Goal: Navigation & Orientation: Find specific page/section

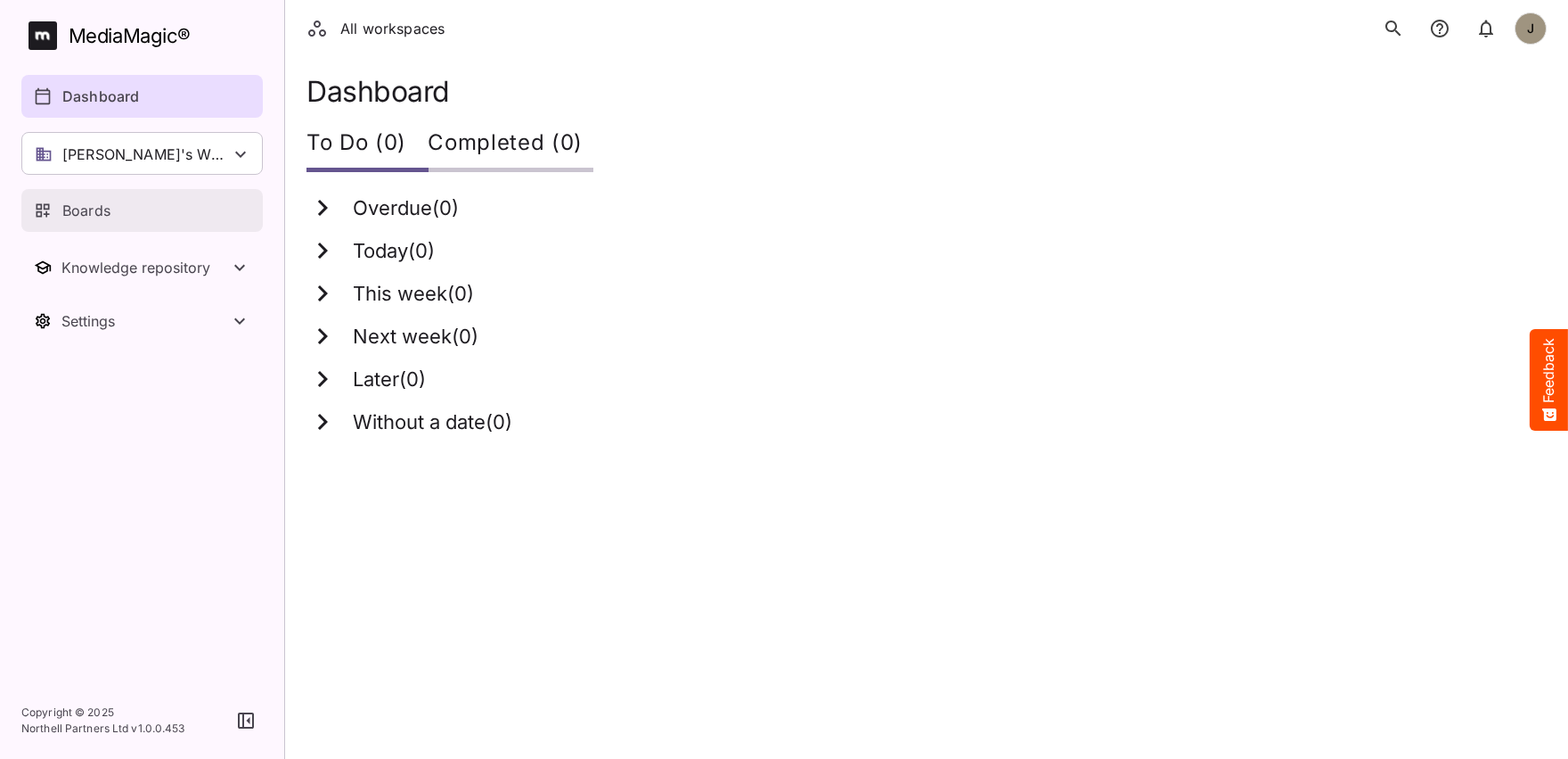
click at [143, 220] on div "Boards" at bounding box center [143, 210] width 219 height 22
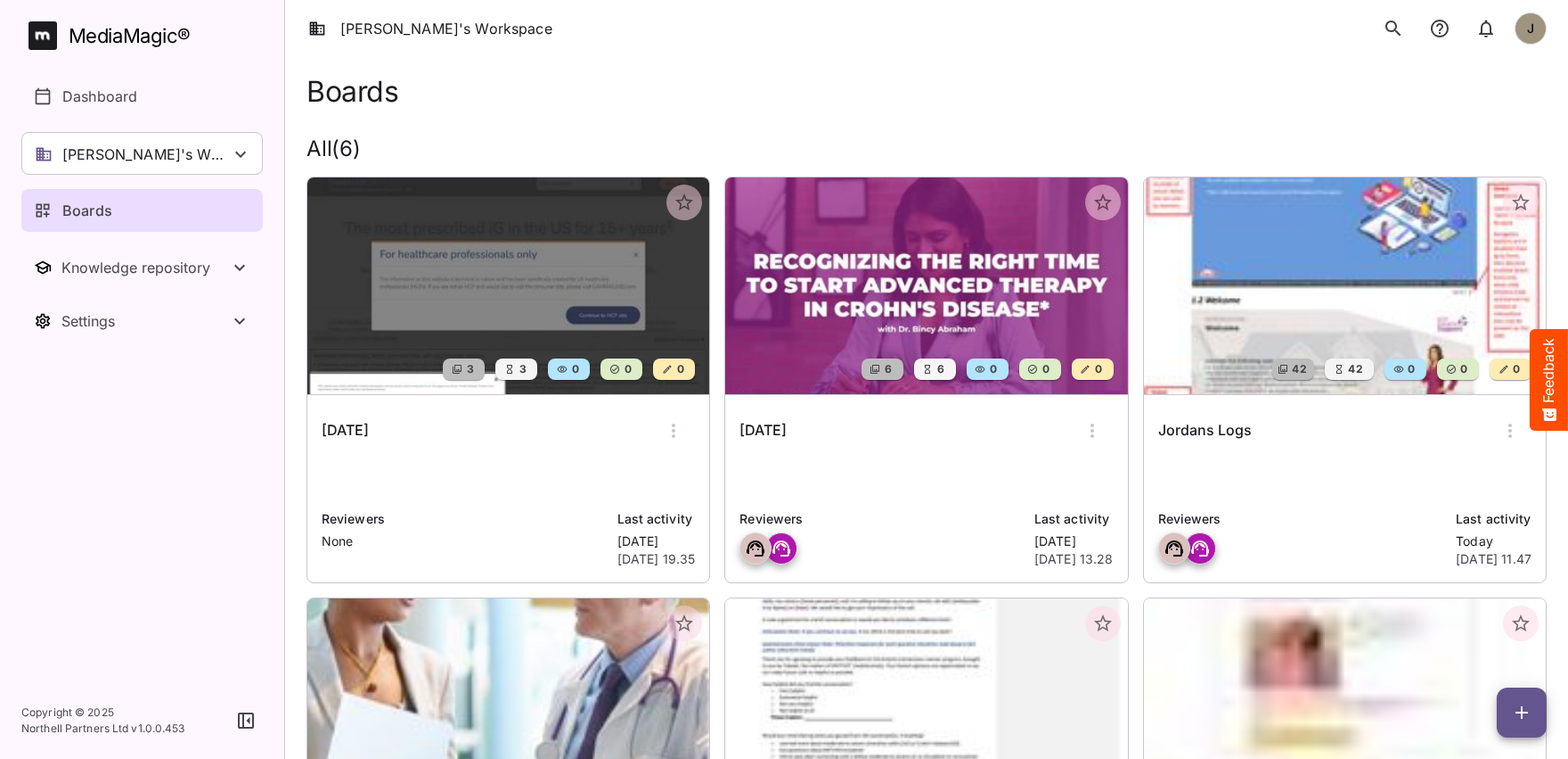
click at [1287, 508] on div "Jordans Logs Reviewers Last activity [DATE] [DATE] 11.47" at bounding box center [1345, 489] width 402 height 188
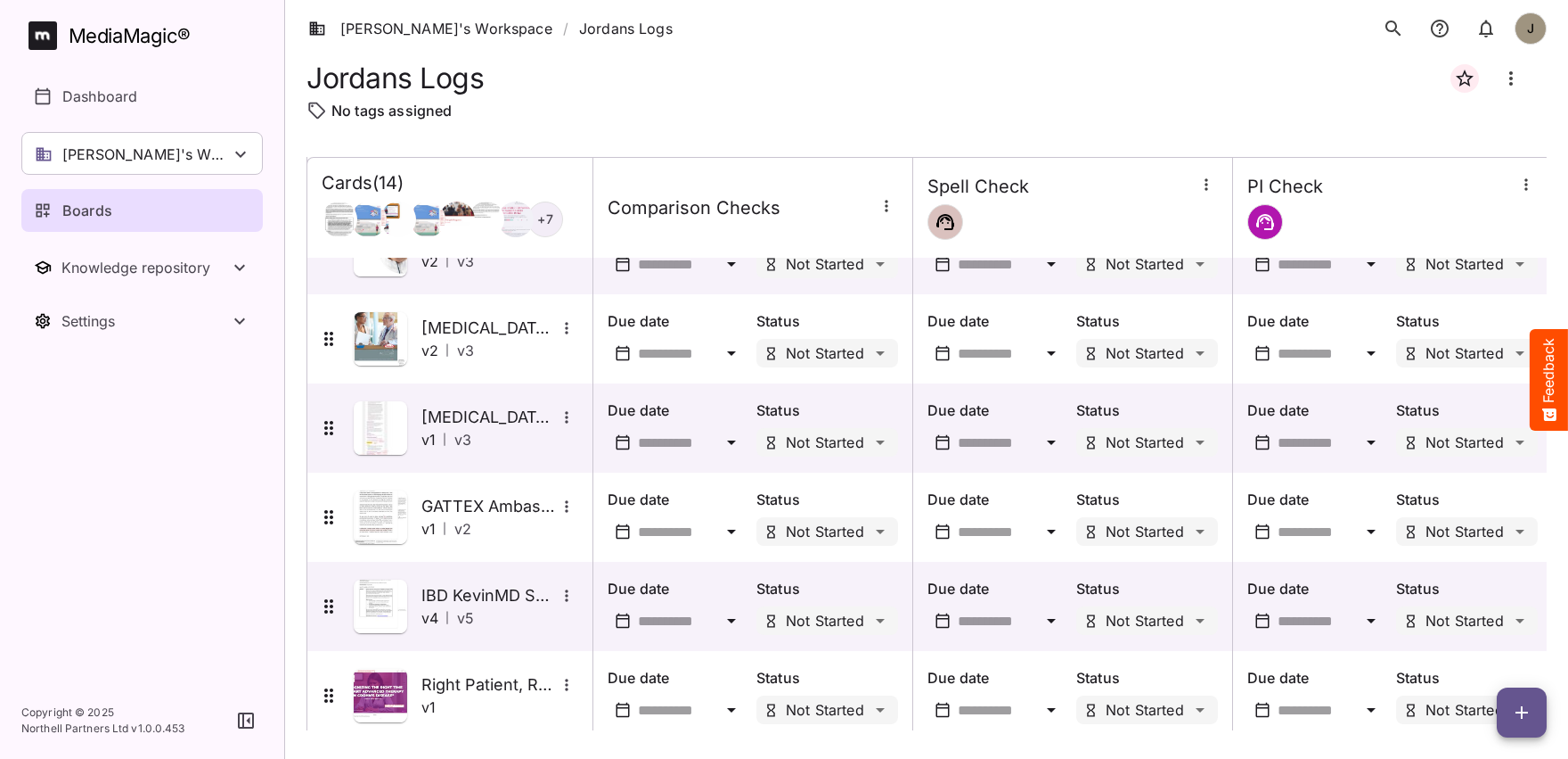
scroll to position [791, 0]
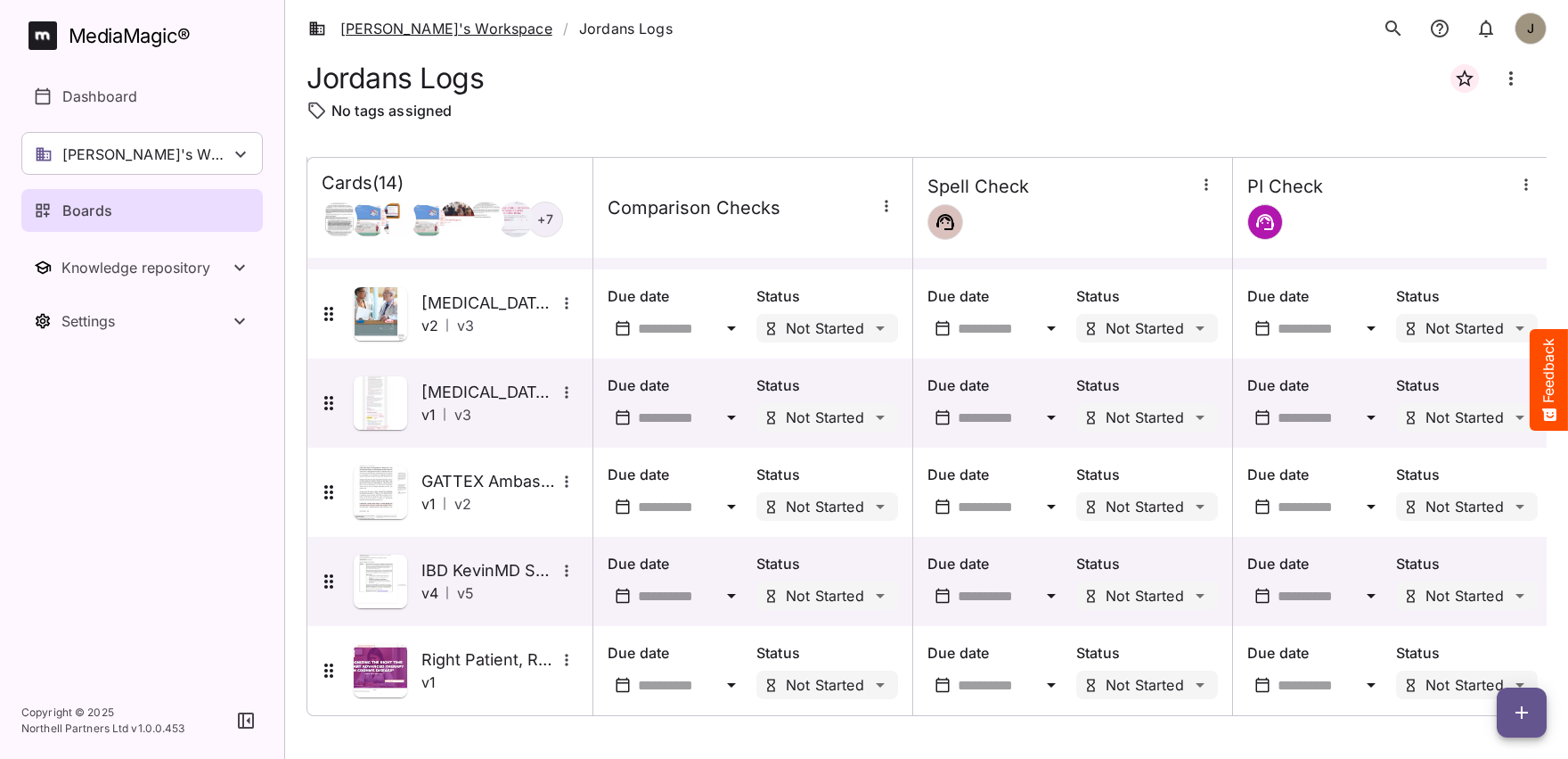
click at [400, 24] on link "[PERSON_NAME]'s Workspace" at bounding box center [430, 28] width 244 height 22
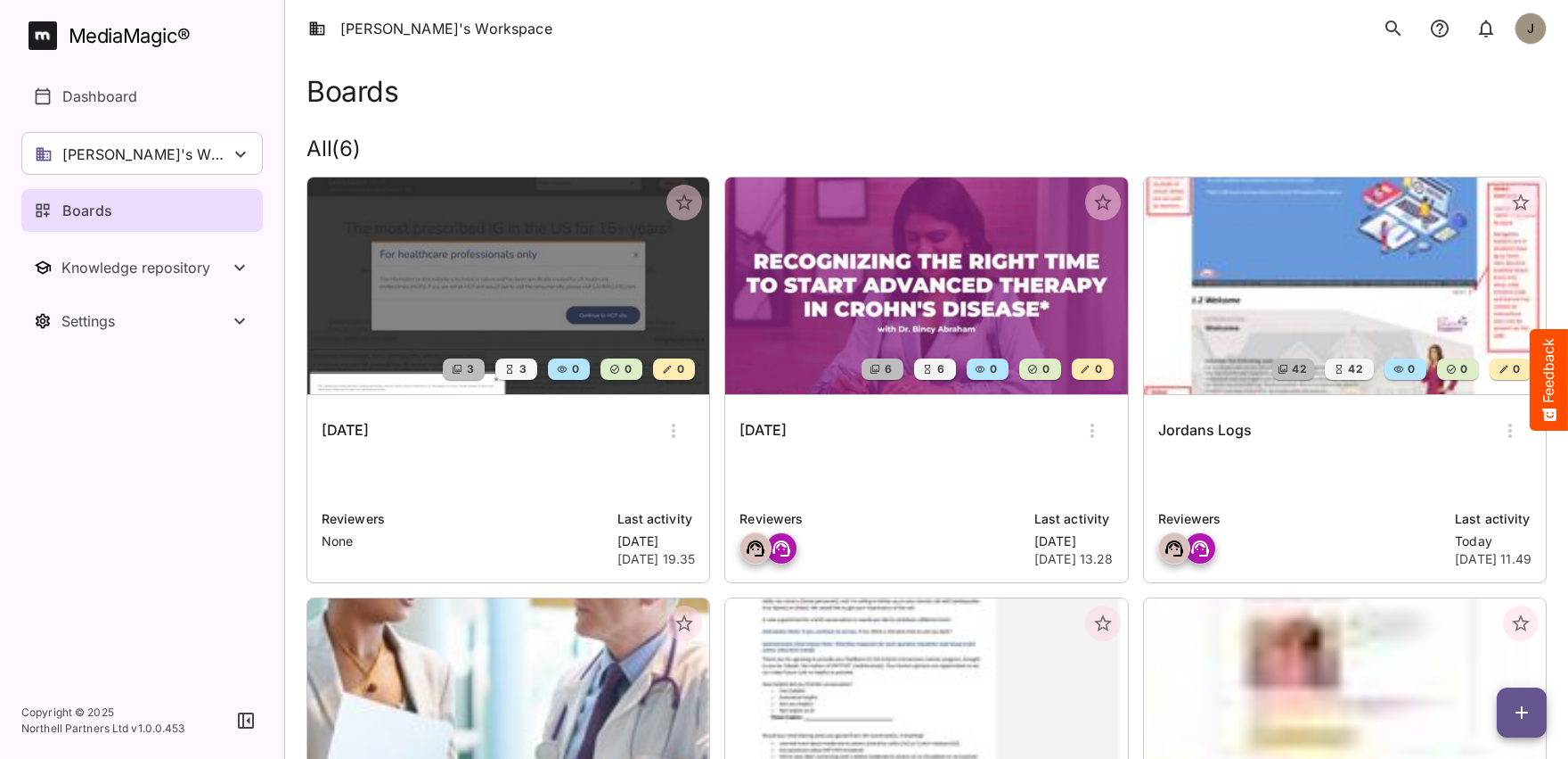
click at [852, 451] on div "[DATE]" at bounding box center [927, 431] width 373 height 43
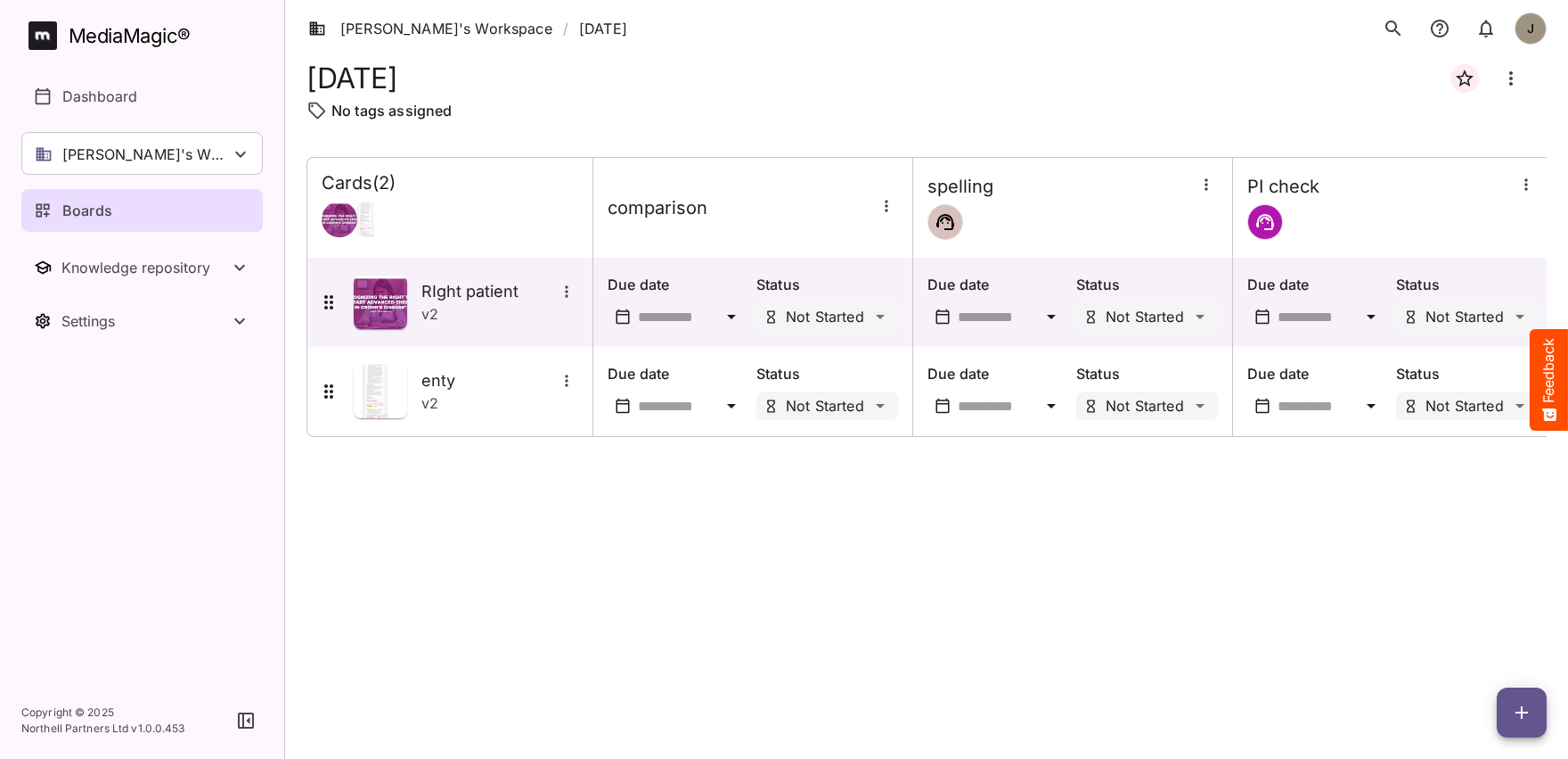
click at [564, 670] on div "Cards ( 2 ) comparison spelling PI check RIght patient v 2 Due date Status Not …" at bounding box center [927, 443] width 1241 height 573
click at [441, 33] on link "[PERSON_NAME]'s Workspace" at bounding box center [430, 28] width 244 height 22
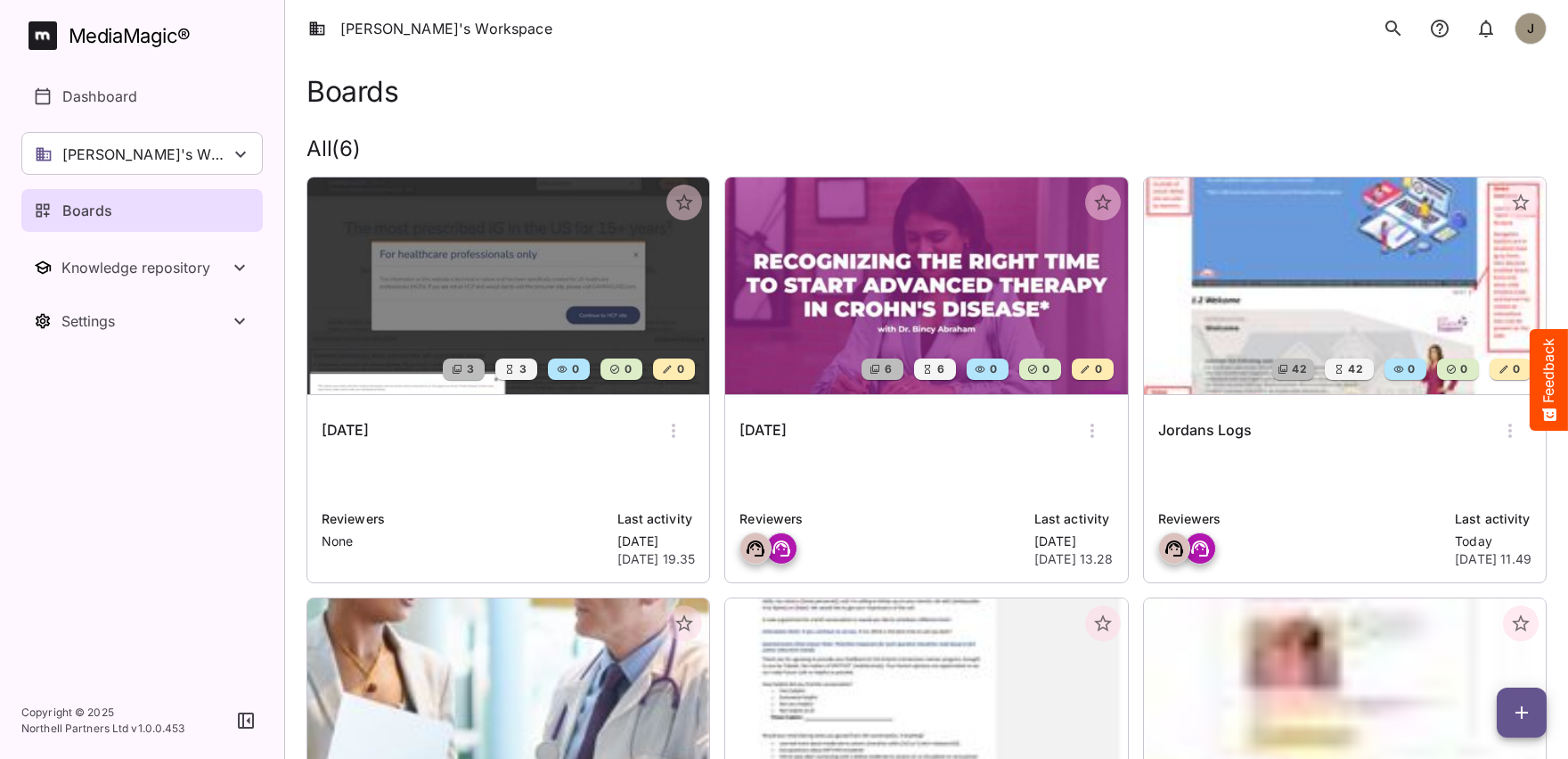
click at [1218, 77] on div "Boards" at bounding box center [927, 91] width 1241 height 33
click at [477, 415] on div "[DATE]" at bounding box center [508, 431] width 373 height 43
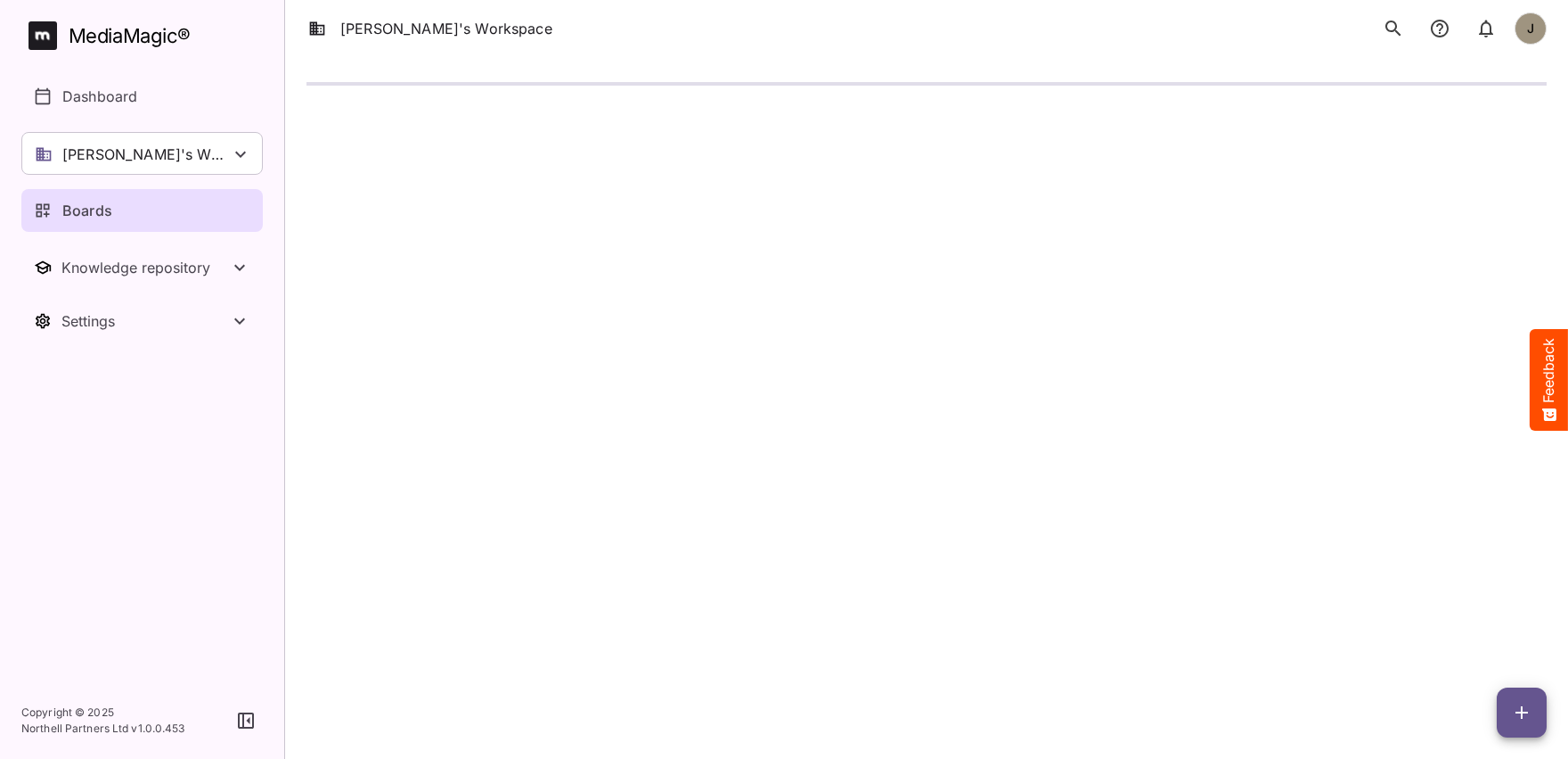
click at [886, 131] on html "[PERSON_NAME]'s Workspace J MediaMagic ® Dashboard [PERSON_NAME]'s Workspace [P…" at bounding box center [784, 66] width 1568 height 131
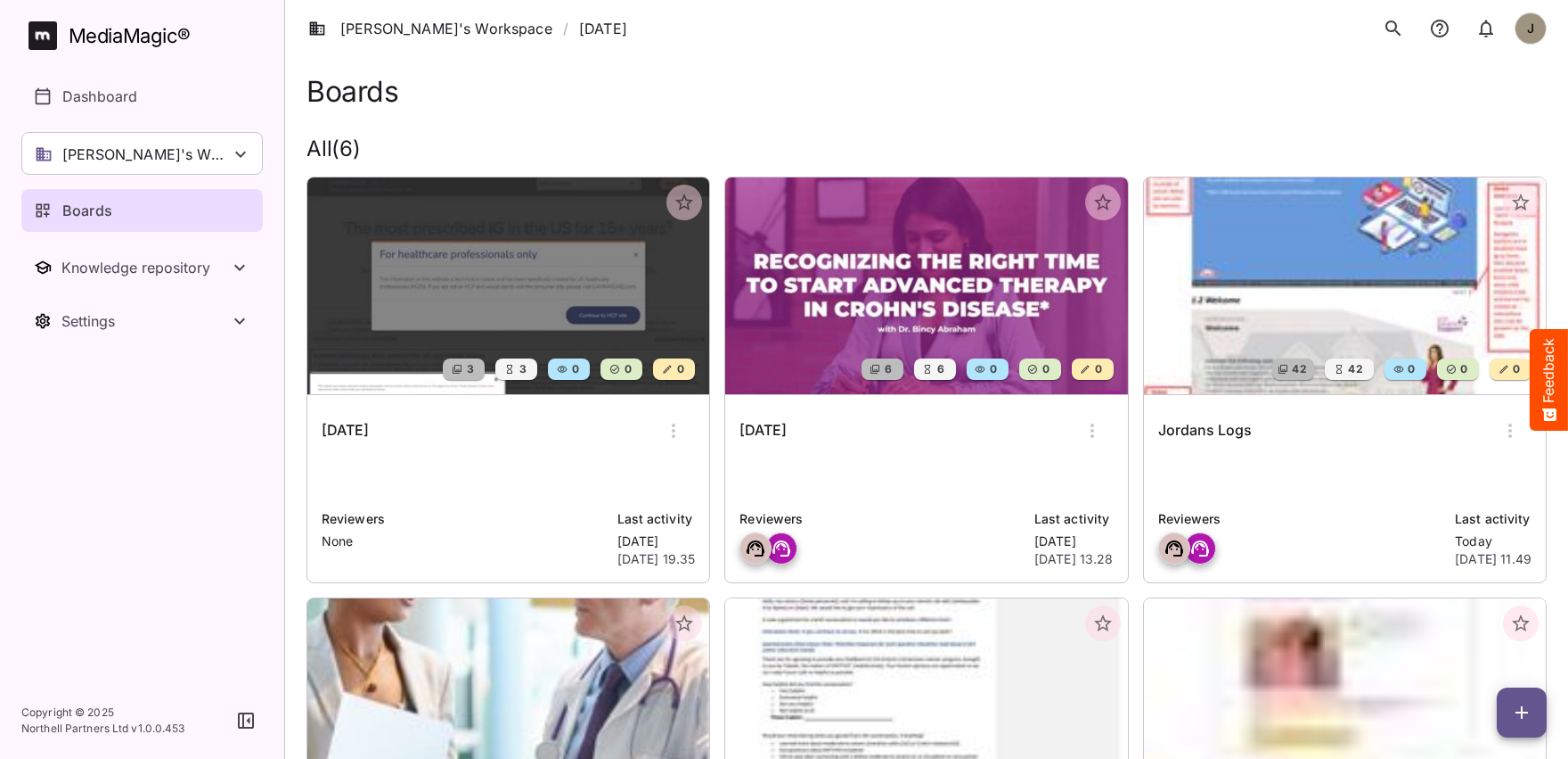
click at [1225, 421] on h6 "Jordans Logs" at bounding box center [1205, 431] width 94 height 23
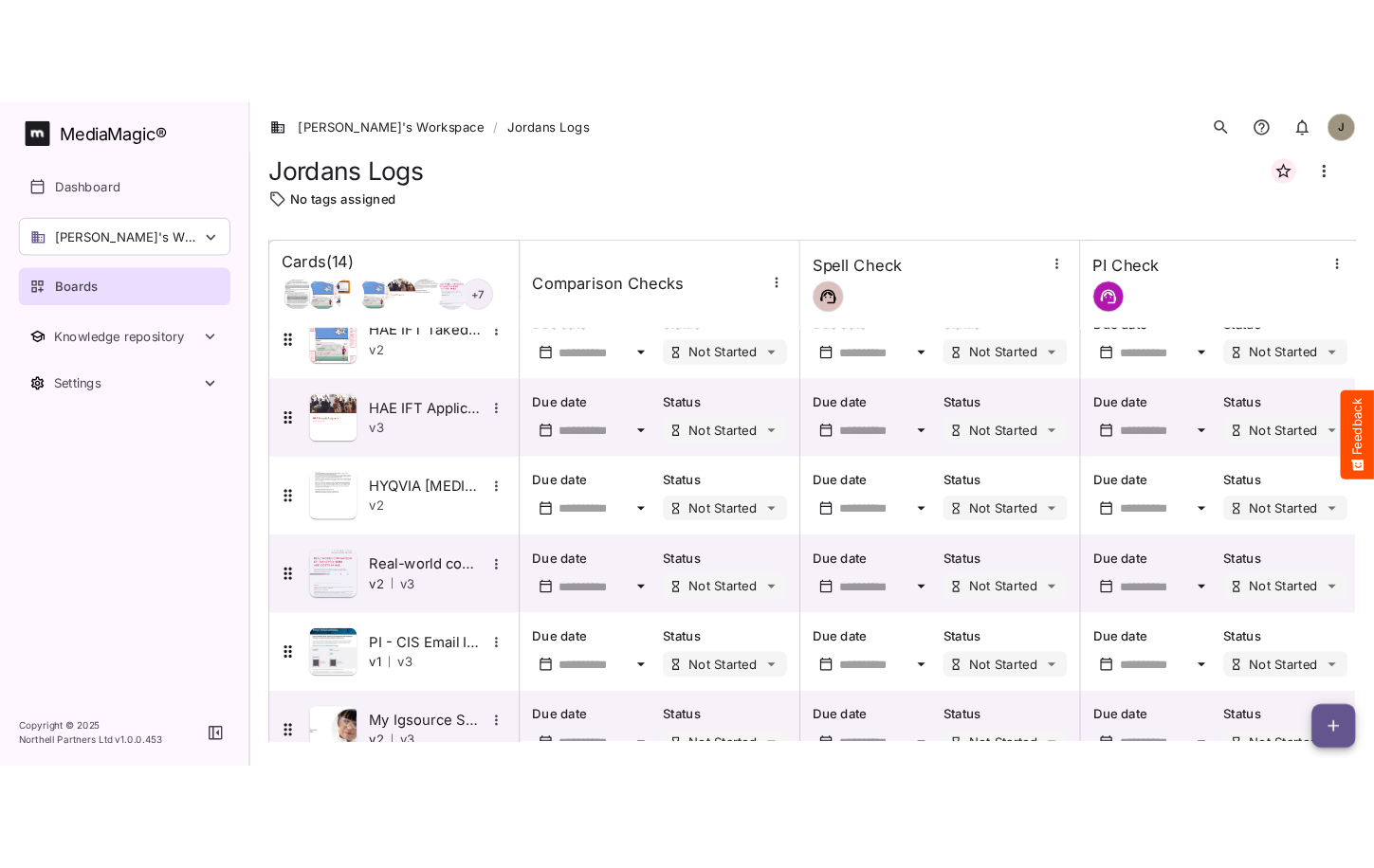
scroll to position [67, 0]
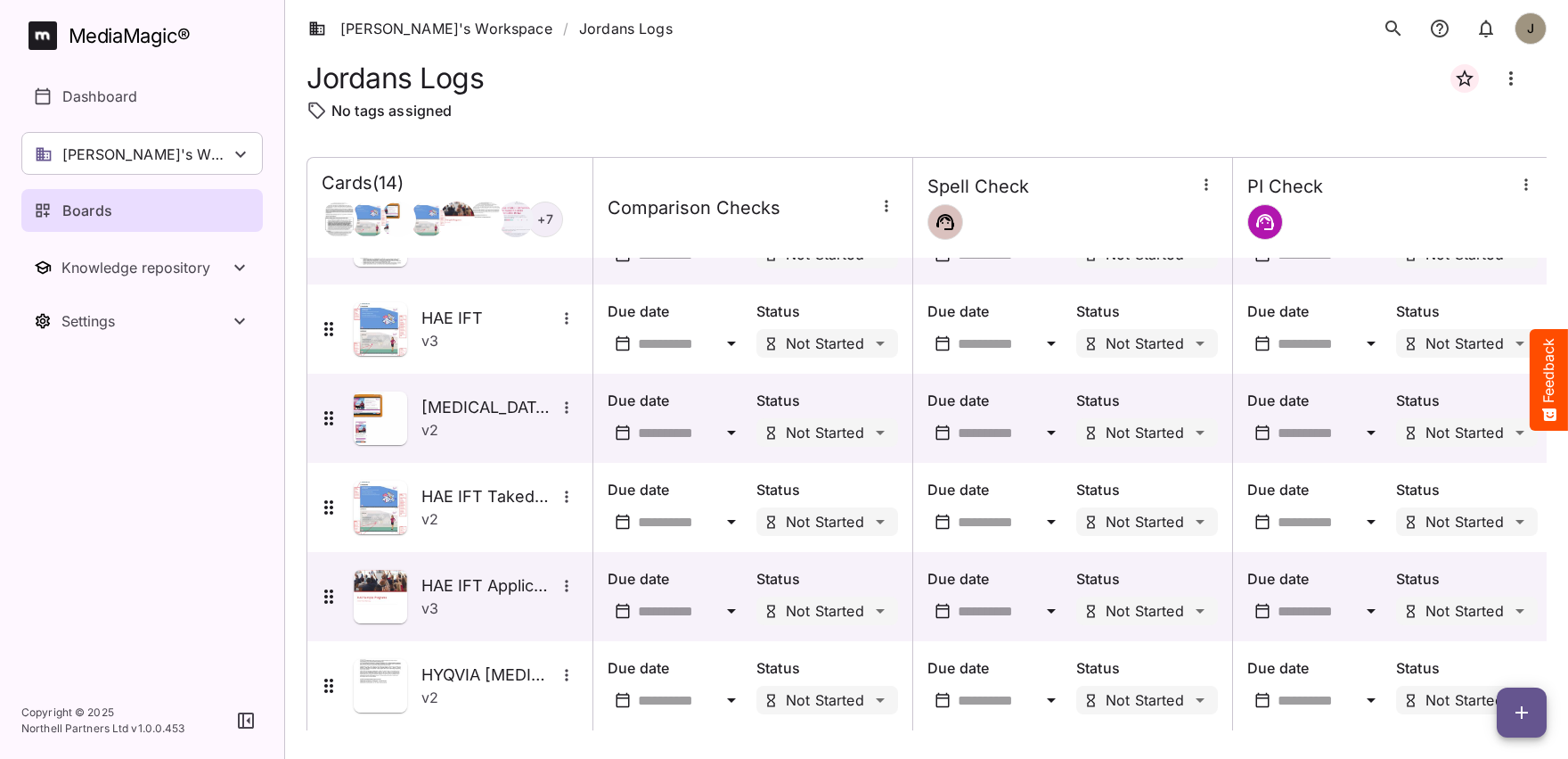
click at [177, 222] on link "Boards" at bounding box center [143, 210] width 242 height 43
